Goal: Check status

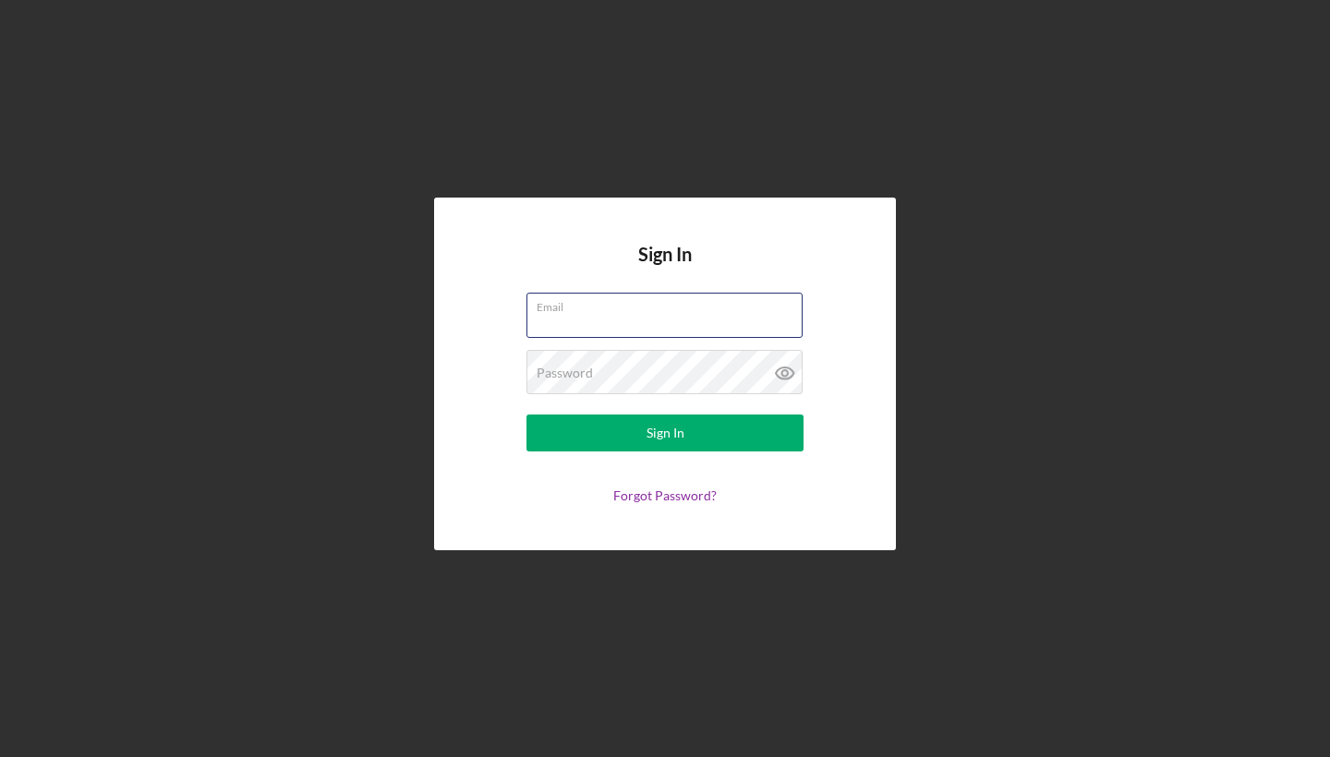
type input "[EMAIL_ADDRESS][DOMAIN_NAME]"
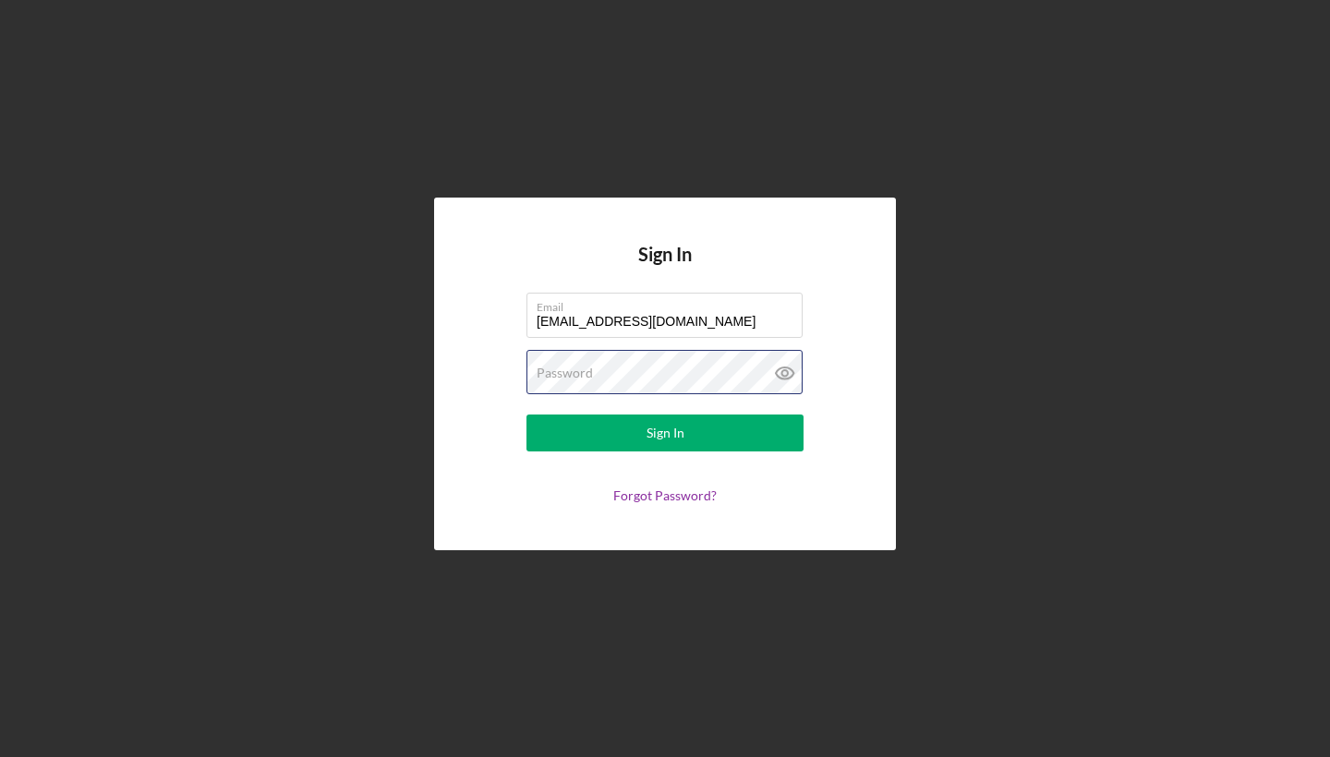
click at [665, 433] on button "Sign In" at bounding box center [664, 433] width 277 height 37
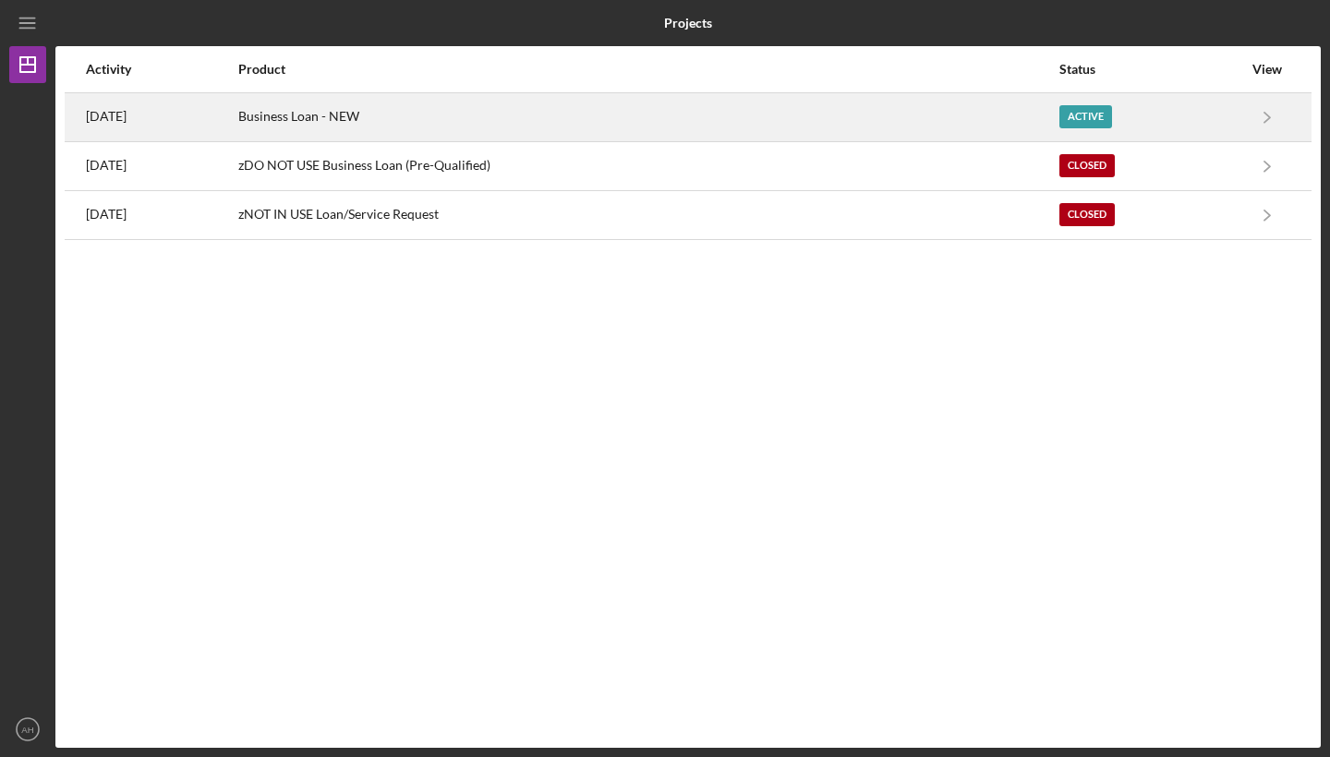
click at [604, 114] on div "Business Loan - NEW" at bounding box center [647, 117] width 819 height 46
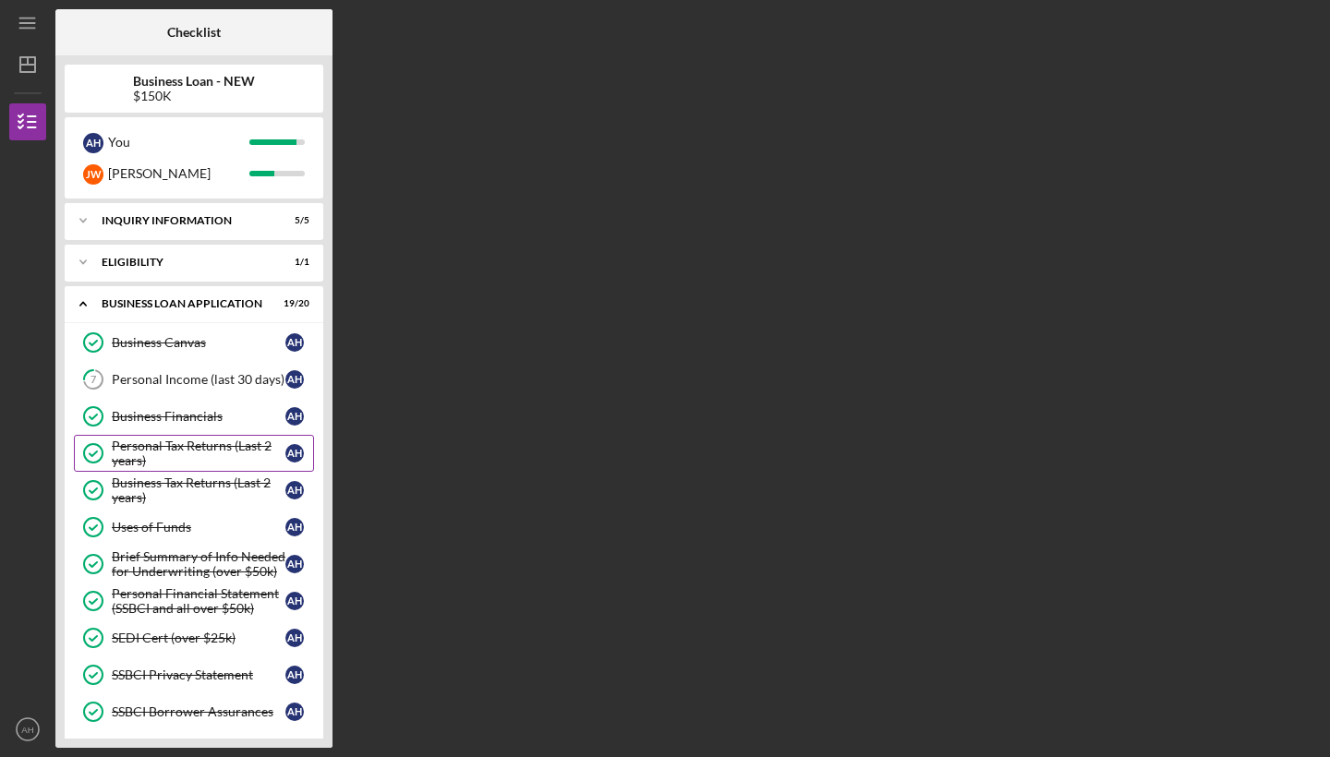
click at [194, 449] on div "Personal Tax Returns (Last 2 years)" at bounding box center [199, 454] width 174 height 30
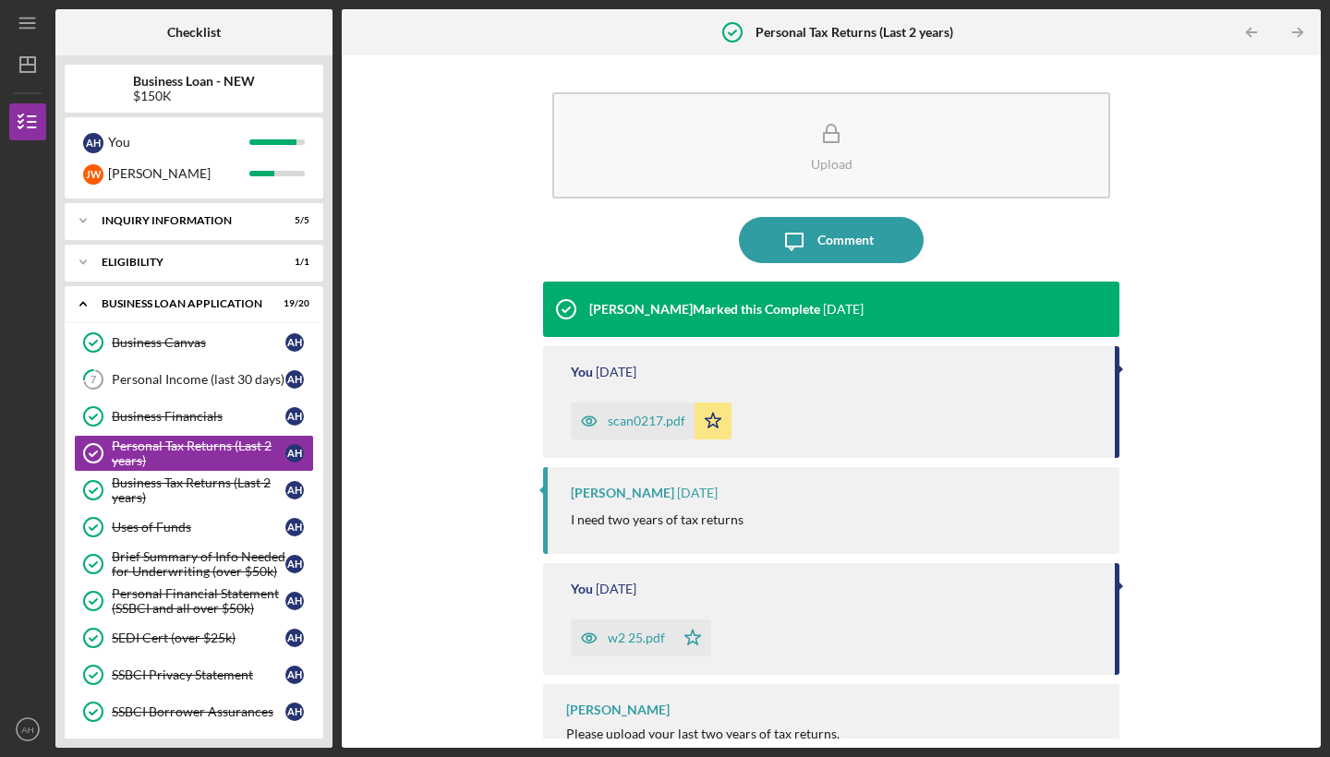
click at [642, 423] on div "scan0217.pdf" at bounding box center [647, 421] width 78 height 15
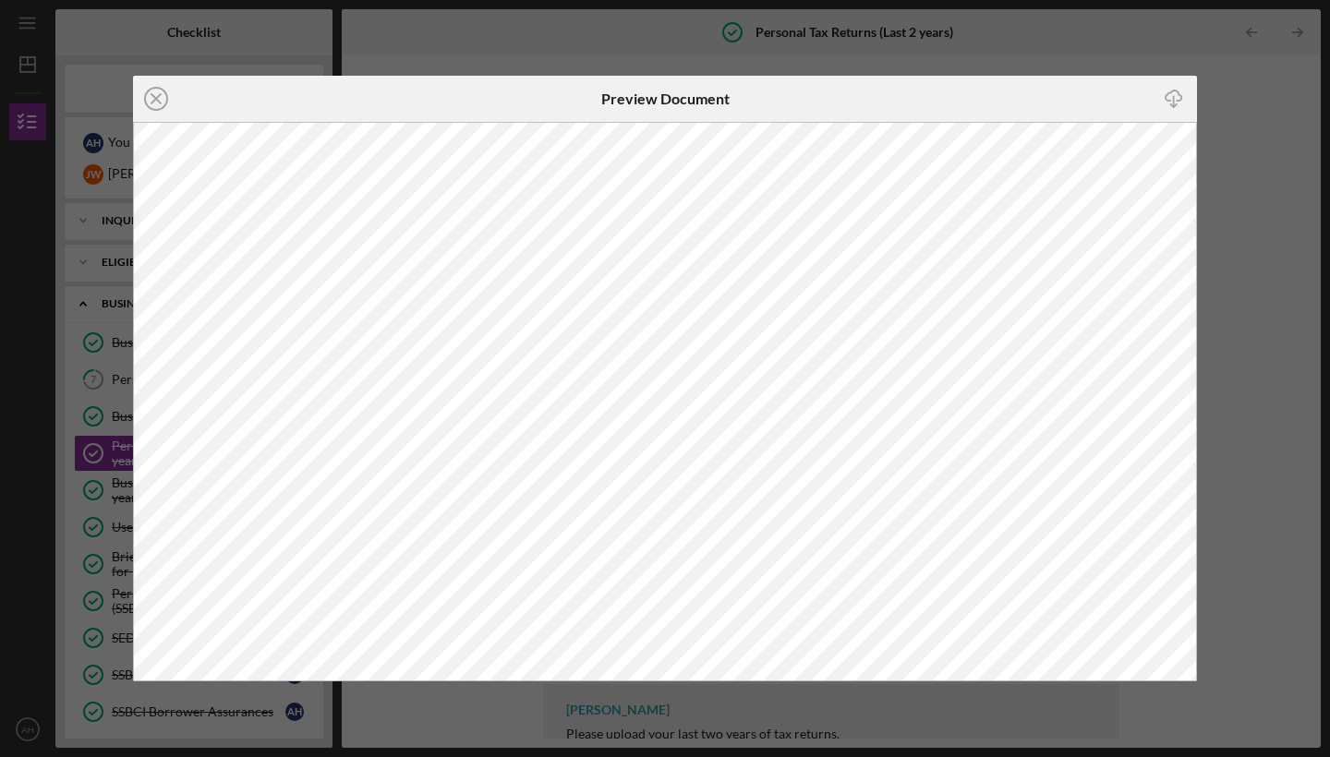
click at [1175, 103] on icon "Icon/Download" at bounding box center [1174, 100] width 42 height 42
click at [161, 101] on icon "Icon/Close" at bounding box center [156, 99] width 46 height 46
